Goal: Communication & Community: Answer question/provide support

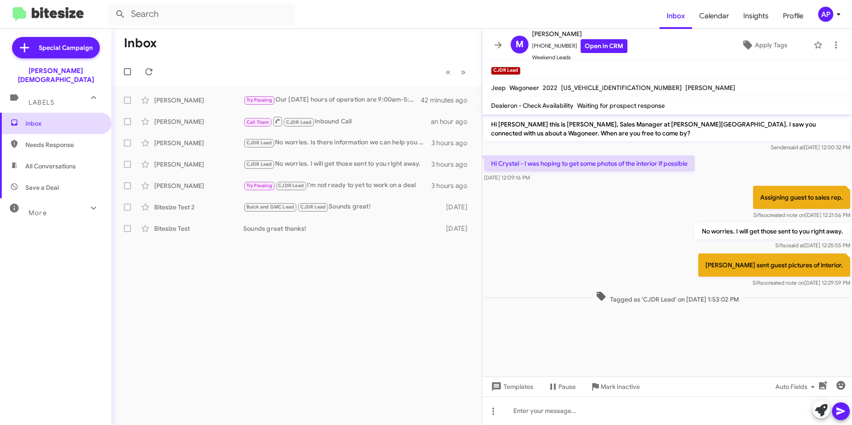
click at [28, 119] on span "Inbox" at bounding box center [63, 123] width 76 height 9
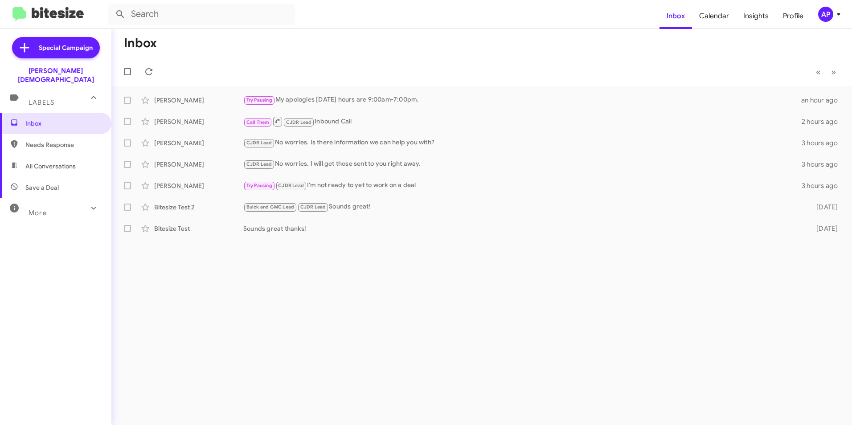
click at [357, 306] on div "Inbox « Previous » Next [PERSON_NAME] Try Pausing My apologies [DATE] hours are…" at bounding box center [481, 227] width 740 height 396
click at [295, 269] on div "Inbox « Previous » Next [PERSON_NAME] Try Pausing My apologies [DATE] hours are…" at bounding box center [481, 227] width 740 height 396
drag, startPoint x: 330, startPoint y: 327, endPoint x: 312, endPoint y: 319, distance: 19.1
click at [331, 327] on div "Inbox « Previous » Next [PERSON_NAME] Try Pausing My apologies [DATE] hours are…" at bounding box center [481, 227] width 740 height 396
click at [285, 314] on div "Inbox « Previous » Next [PERSON_NAME] Try Pausing My apologies [DATE] hours are…" at bounding box center [481, 227] width 740 height 396
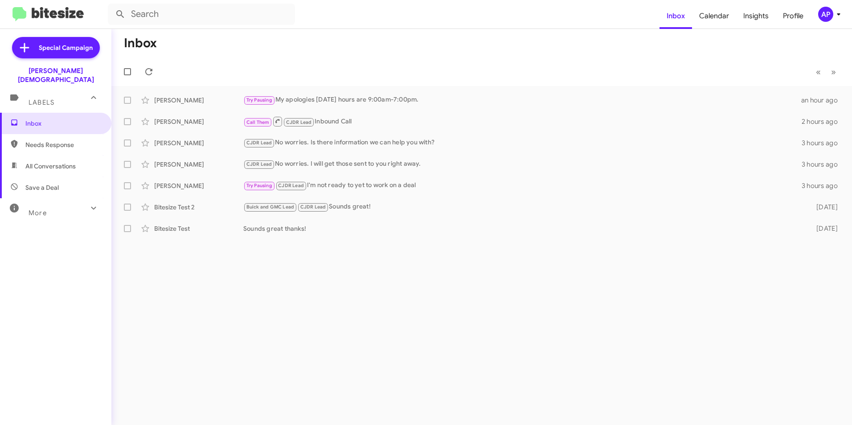
drag, startPoint x: 340, startPoint y: 253, endPoint x: 345, endPoint y: 249, distance: 6.7
click at [341, 254] on div "Inbox « Previous » Next [PERSON_NAME] Try Pausing My apologies [DATE] hours are…" at bounding box center [481, 227] width 740 height 396
click at [372, 46] on mat-toolbar-row "Inbox" at bounding box center [481, 43] width 740 height 29
click at [45, 140] on span "Needs Response" at bounding box center [63, 144] width 76 height 9
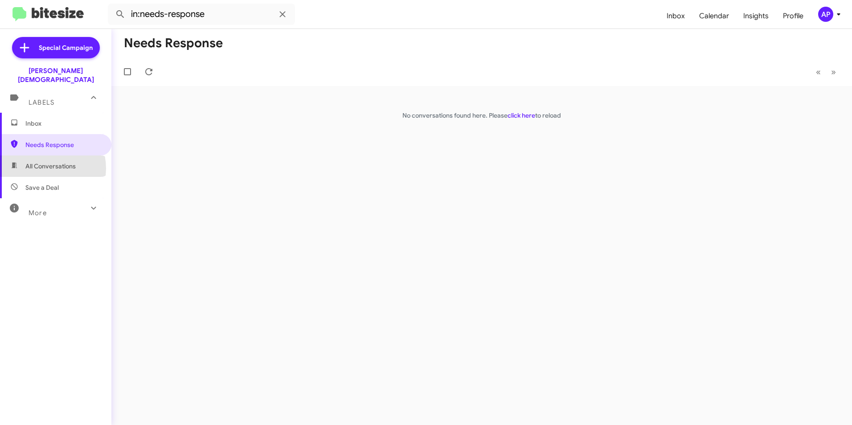
click at [42, 162] on span "All Conversations" at bounding box center [50, 166] width 50 height 9
type input "in:all-conversations"
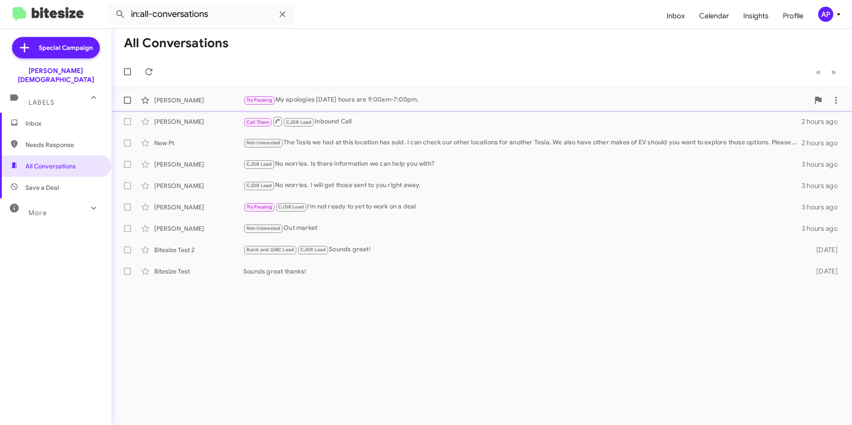
click at [319, 99] on div "Try Pausing My apologies [DATE] hours are 9:00am-7:00pm." at bounding box center [526, 100] width 566 height 10
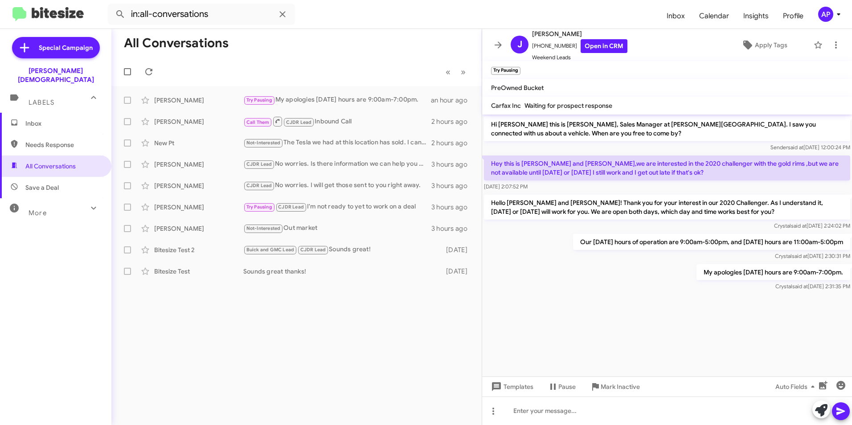
click at [343, 303] on div "All Conversations « Previous » Next [PERSON_NAME] Try Pausing My apologies [DAT…" at bounding box center [296, 227] width 370 height 396
click at [372, 38] on mat-toolbar-row "All Conversations" at bounding box center [296, 43] width 370 height 29
click at [40, 98] on span "Labels" at bounding box center [42, 102] width 26 height 8
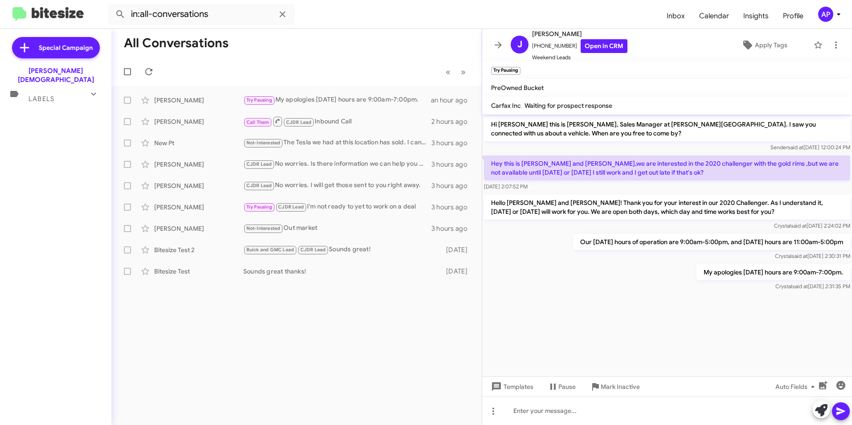
click at [41, 95] on span "Labels" at bounding box center [42, 99] width 26 height 8
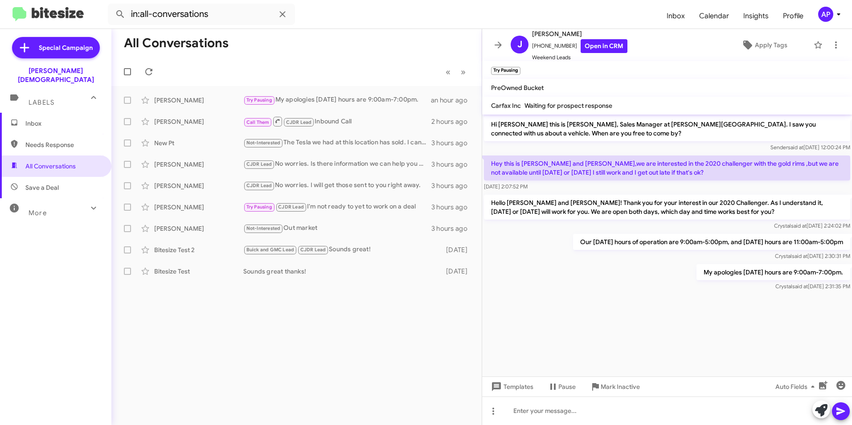
click at [37, 119] on span "Inbox" at bounding box center [63, 123] width 76 height 9
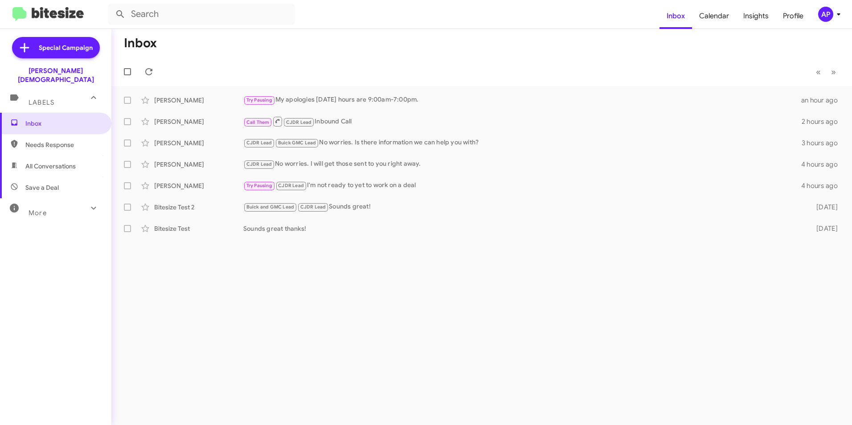
click at [43, 140] on span "Needs Response" at bounding box center [63, 144] width 76 height 9
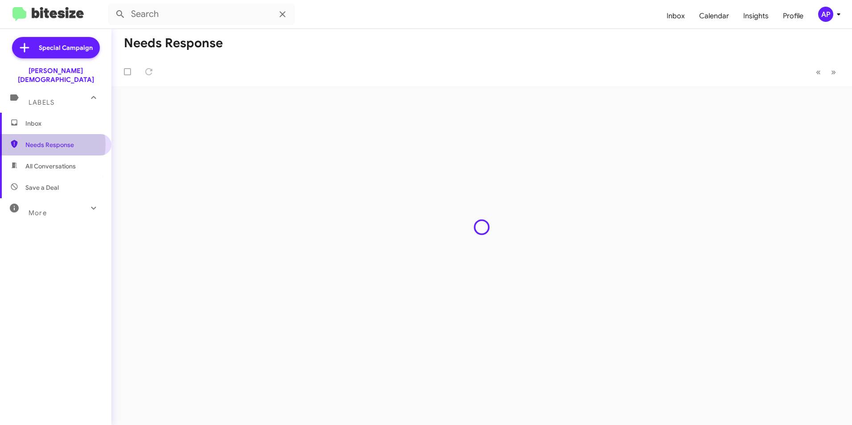
type input "in:needs-response"
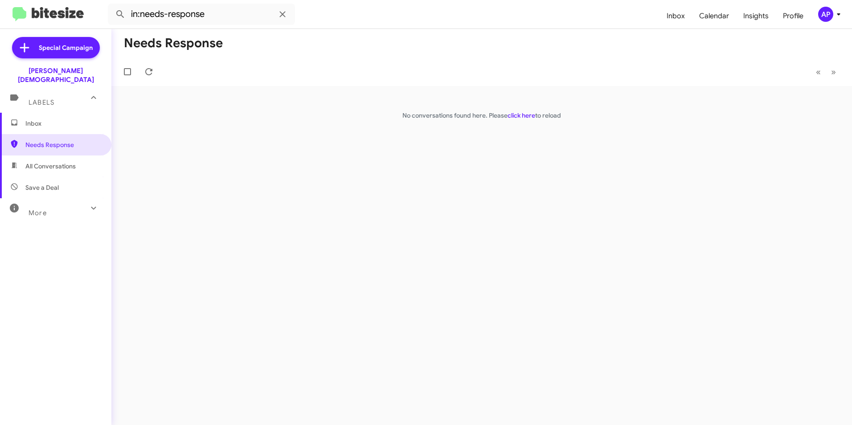
click at [86, 201] on mat-icon at bounding box center [93, 208] width 14 height 14
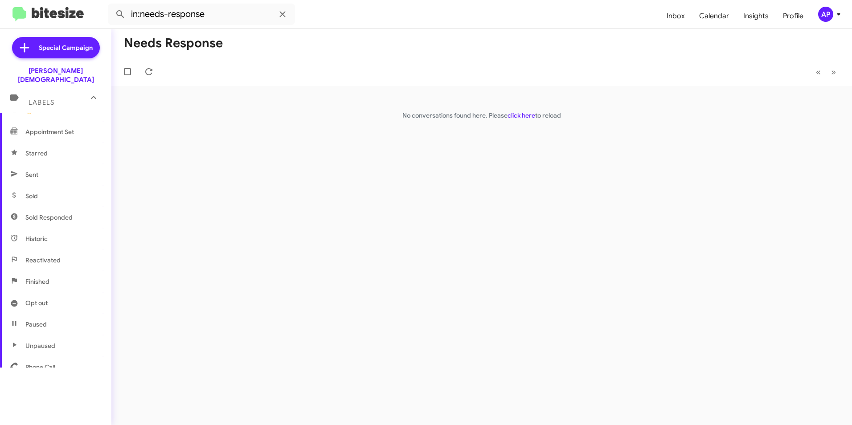
scroll to position [166, 0]
click at [241, 232] on div "Needs Response « Previous » Next No conversations found here. Please click here…" at bounding box center [481, 227] width 740 height 396
